Goal: Book appointment/travel/reservation

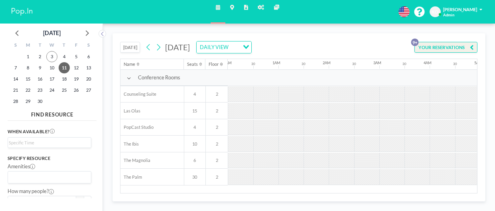
scroll to position [0, 359]
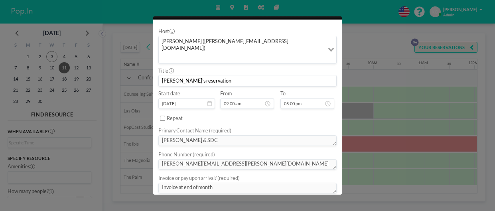
scroll to position [91, 0]
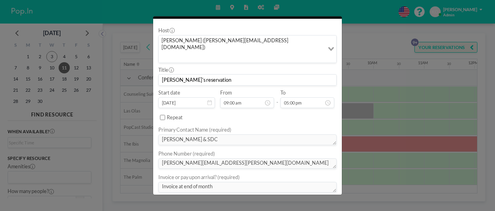
click at [380, 40] on div "The Ibis Floor: 2 • Seats: 10 Host Kyle Orear (kyle@popincumming.com) Loading..…" at bounding box center [247, 105] width 495 height 211
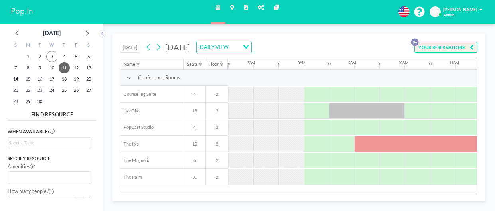
scroll to position [0, 359]
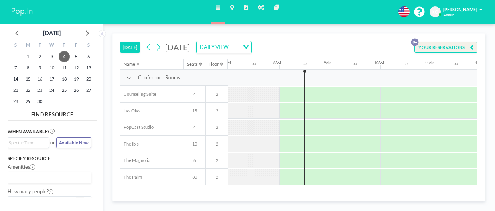
scroll to position [0, 352]
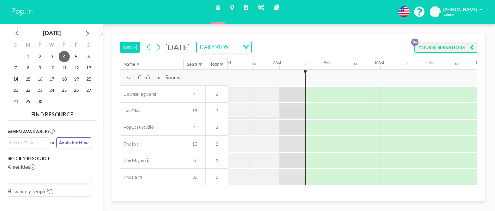
click at [133, 51] on button "[DATE]" at bounding box center [130, 47] width 20 height 11
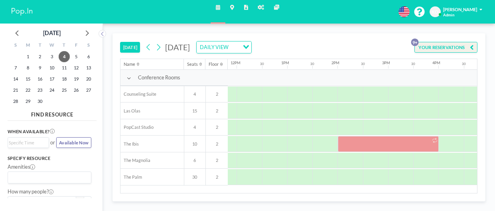
scroll to position [0, 597]
click at [383, 142] on div at bounding box center [387, 144] width 101 height 16
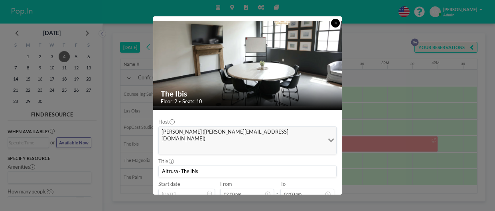
click at [334, 27] on button at bounding box center [335, 23] width 9 height 9
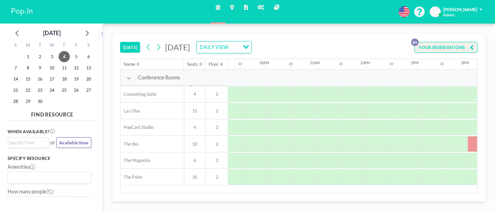
scroll to position [0, 468]
click at [158, 47] on icon at bounding box center [159, 48] width 6 height 10
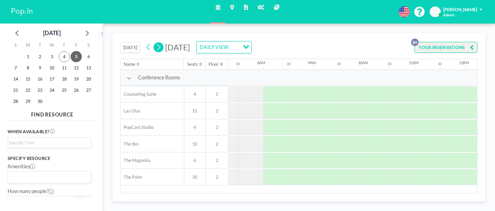
scroll to position [0, 383]
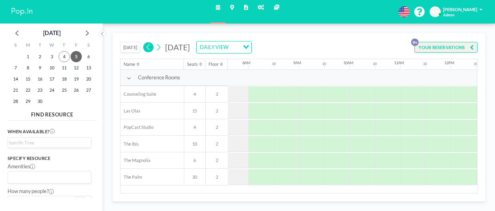
click at [150, 48] on icon at bounding box center [149, 48] width 6 height 10
